Goal: Task Accomplishment & Management: Use online tool/utility

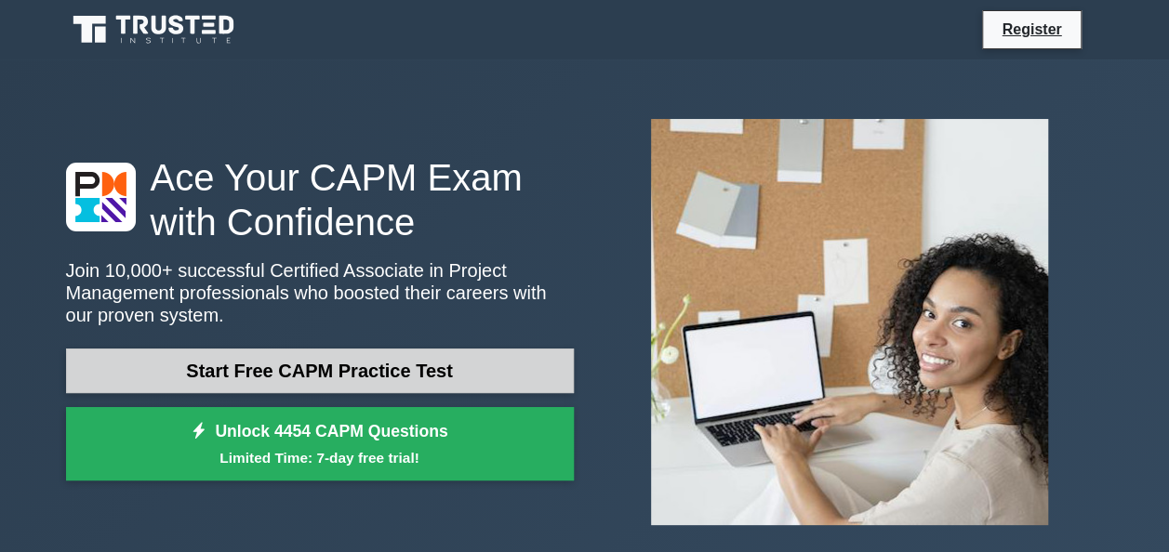
click at [314, 374] on link "Start Free CAPM Practice Test" at bounding box center [320, 371] width 508 height 45
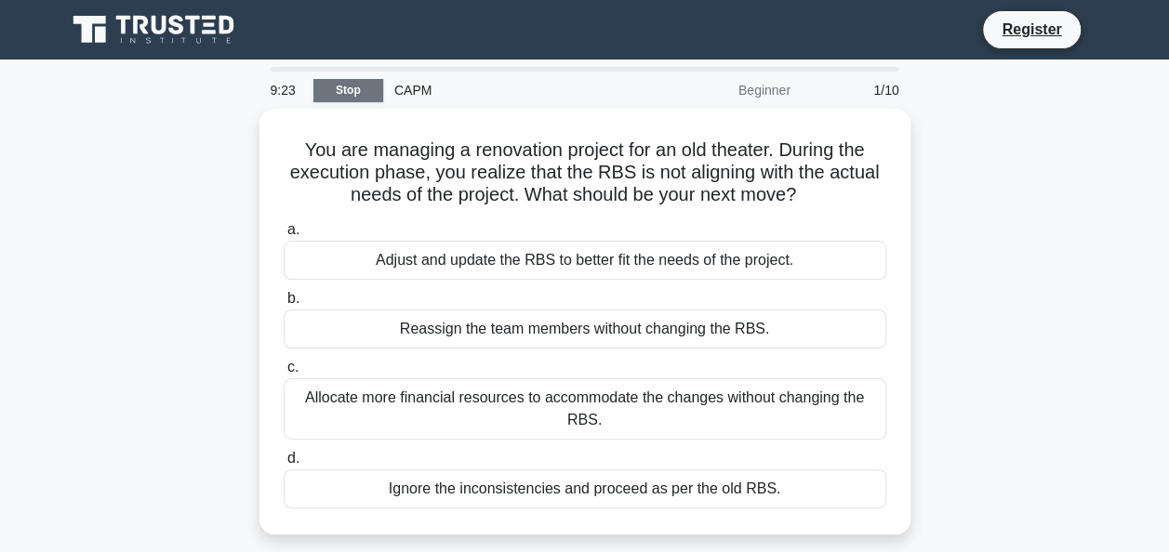
click at [353, 76] on div "9:23 Stop CAPM Beginner 1/10" at bounding box center [584, 90] width 651 height 37
click at [344, 91] on link "Stop" at bounding box center [348, 90] width 70 height 23
